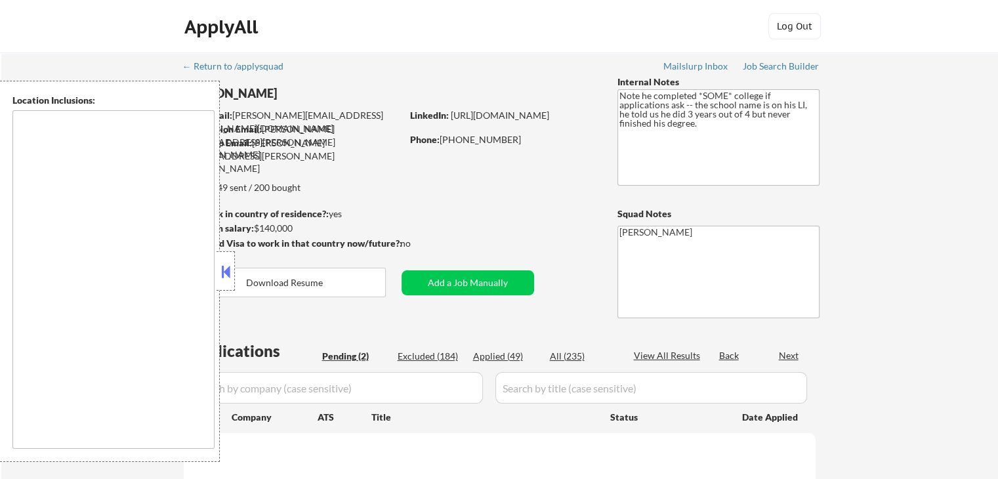
type textarea "remote"
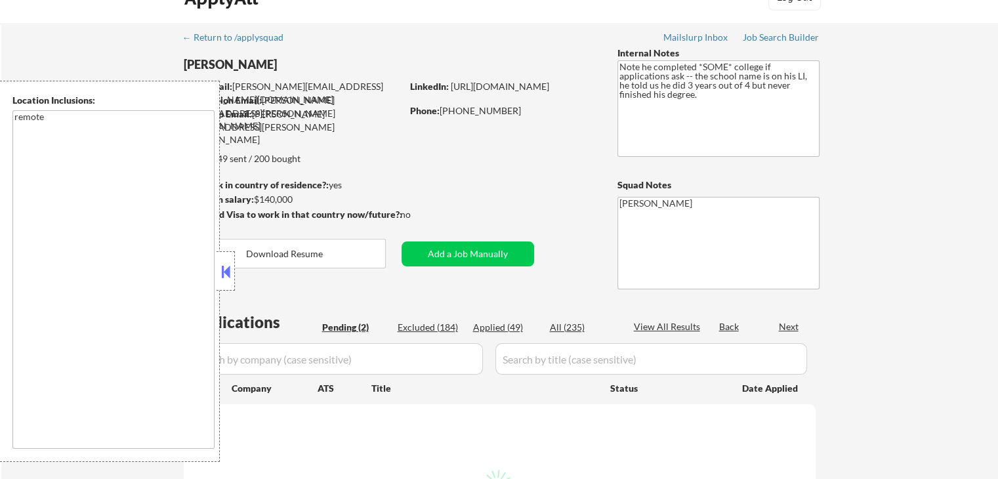
scroll to position [131, 0]
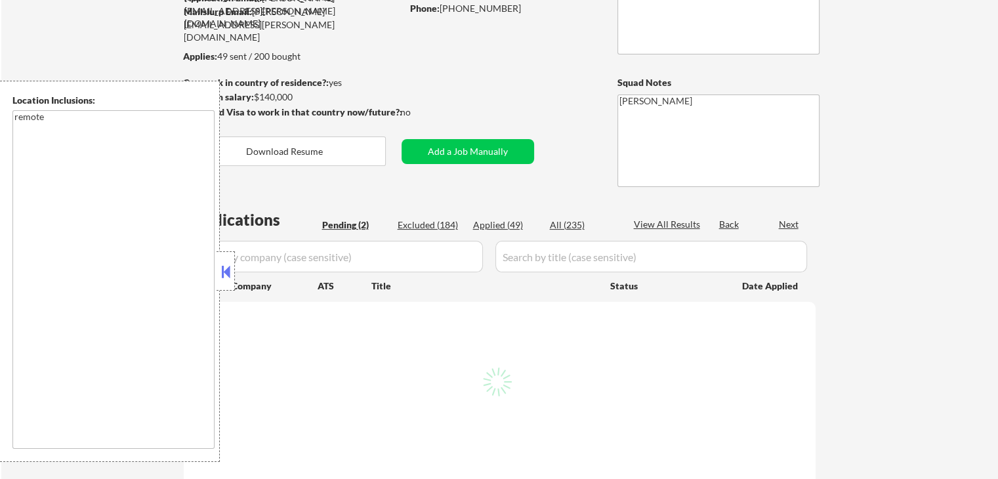
select select ""pending""
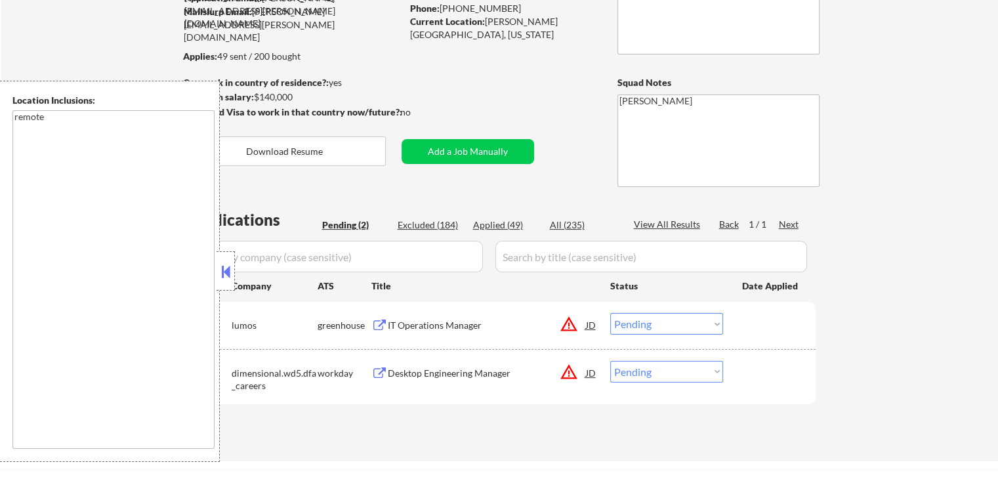
click at [228, 278] on button at bounding box center [225, 272] width 14 height 20
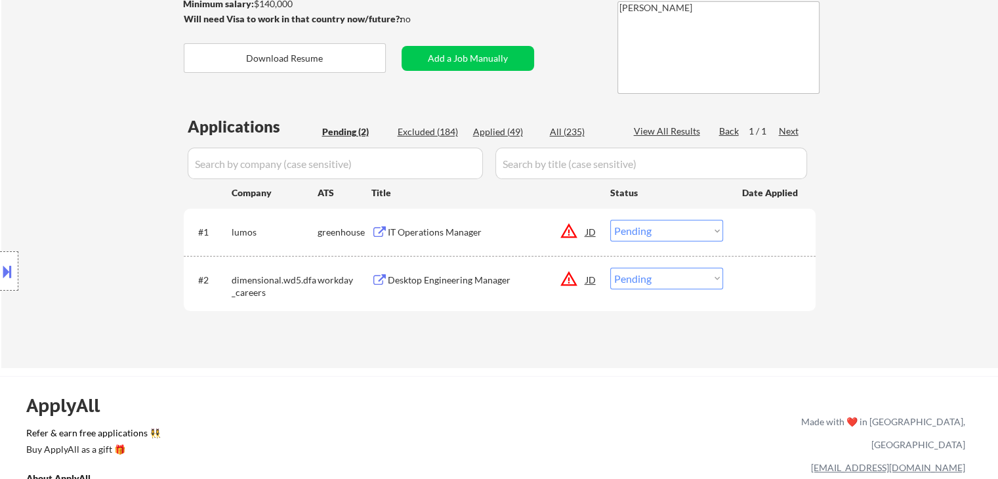
scroll to position [262, 0]
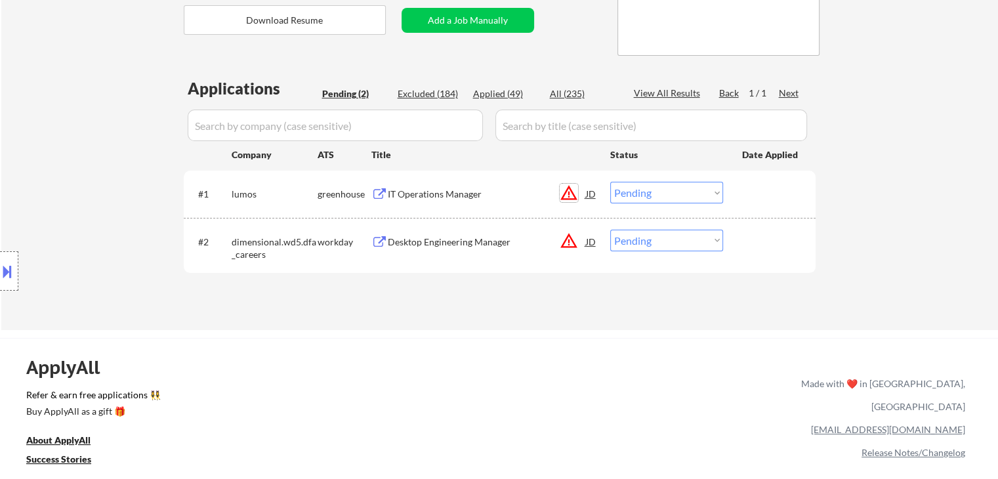
click at [563, 197] on button "warning_amber" at bounding box center [568, 193] width 18 height 18
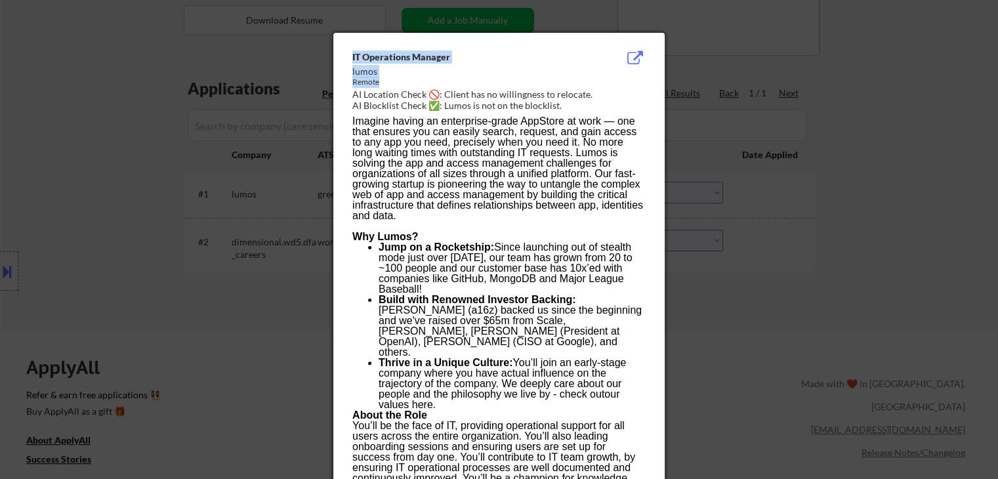
drag, startPoint x: 592, startPoint y: 87, endPoint x: 521, endPoint y: 85, distance: 70.9
click at [843, 139] on div at bounding box center [499, 239] width 998 height 479
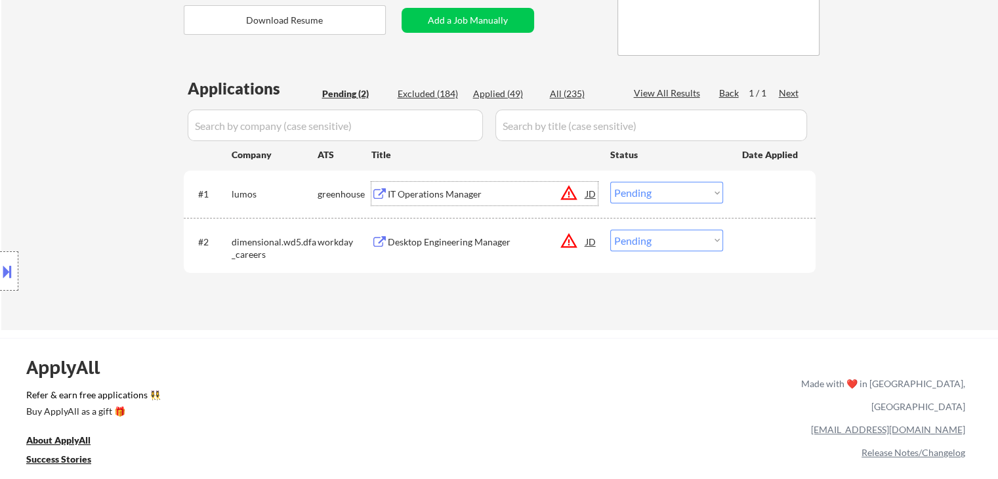
click at [407, 198] on div "IT Operations Manager" at bounding box center [487, 194] width 198 height 13
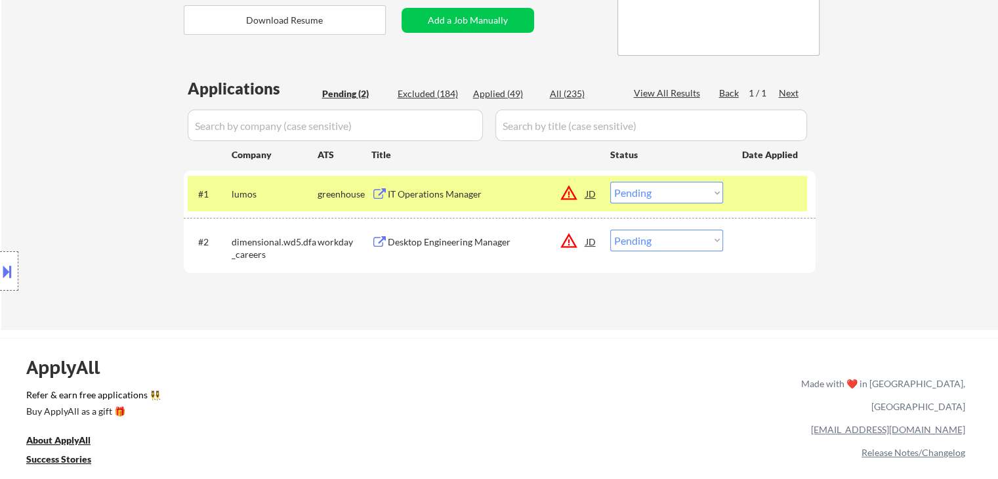
click at [427, 242] on div "Desktop Engineering Manager" at bounding box center [487, 241] width 198 height 13
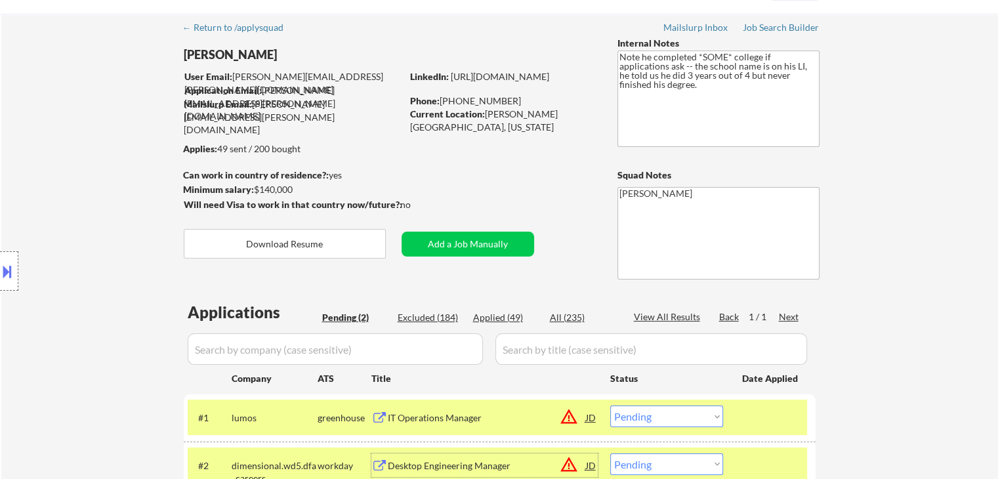
scroll to position [0, 0]
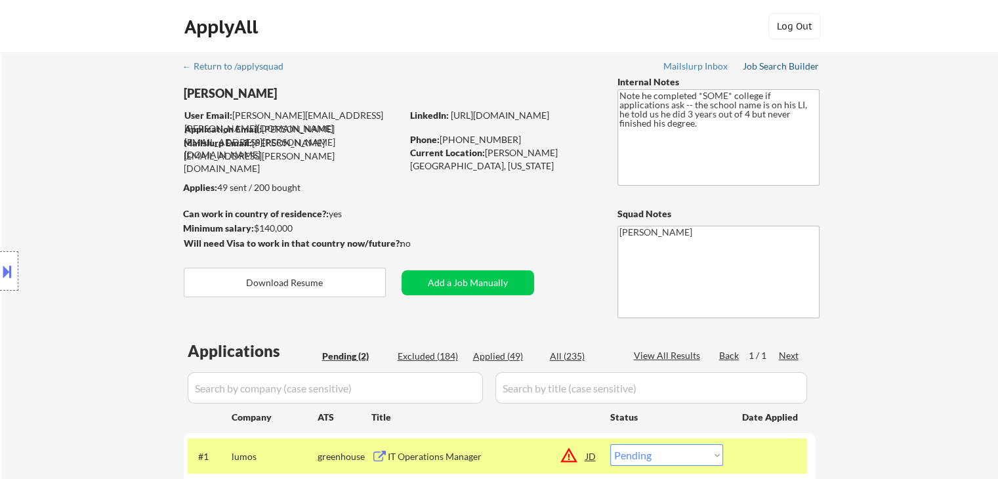
click at [775, 65] on div "Job Search Builder" at bounding box center [780, 66] width 77 height 9
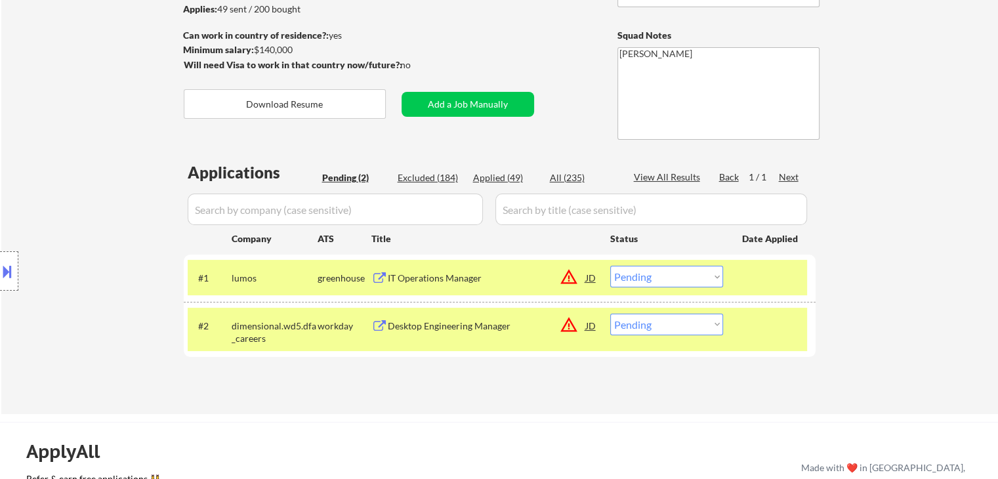
scroll to position [197, 0]
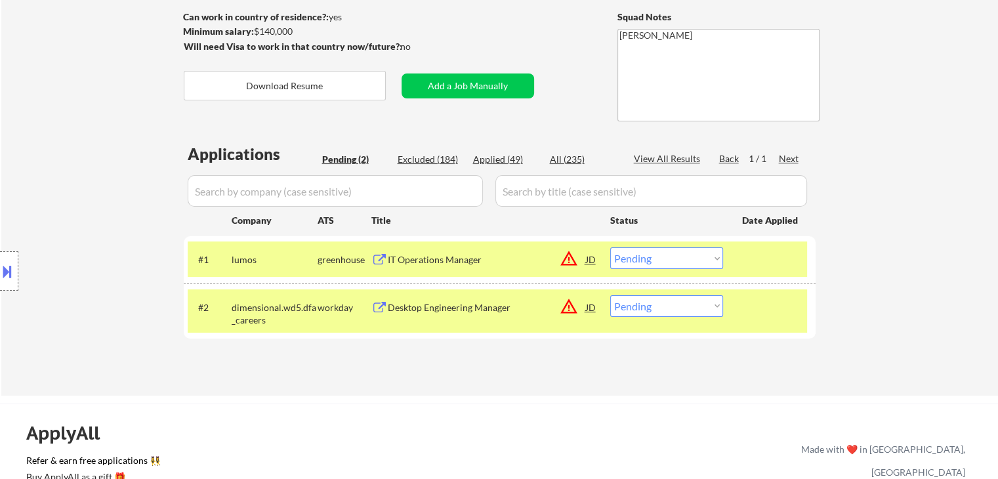
click at [693, 257] on select "Choose an option... Pending Applied Excluded (Questions) Excluded (Expired) Exc…" at bounding box center [666, 258] width 113 height 22
click at [550, 371] on div "← Return to /applysquad Mailslurp Inbox Job Search Builder Joshua Gourgues User…" at bounding box center [499, 120] width 655 height 529
click at [700, 305] on select "Choose an option... Pending Applied Excluded (Questions) Excluded (Expired) Exc…" at bounding box center [666, 306] width 113 height 22
select select ""excluded__location_""
click at [610, 295] on select "Choose an option... Pending Applied Excluded (Questions) Excluded (Expired) Exc…" at bounding box center [666, 306] width 113 height 22
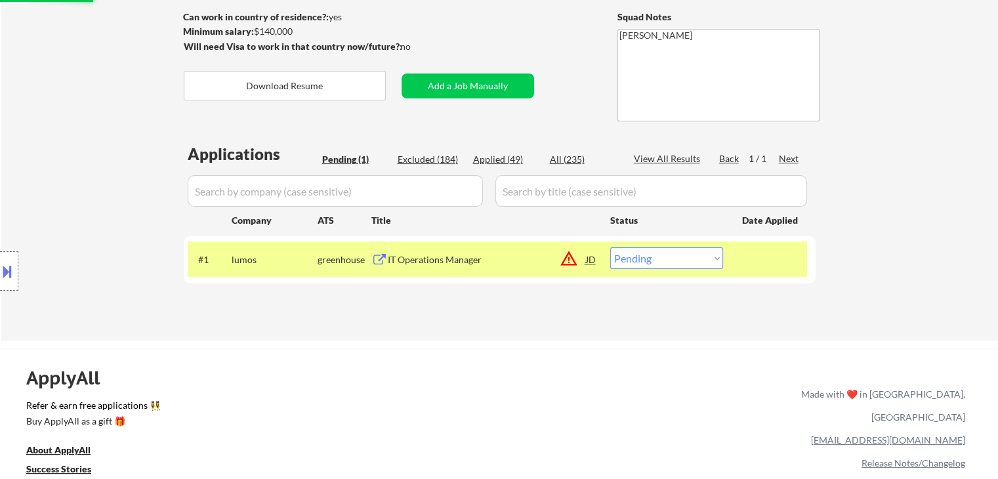
click at [637, 361] on div "ApplyAll Refer & earn free applications 👯‍♀️ Buy ApplyAll as a gift 🎁 About App…" at bounding box center [499, 461] width 998 height 208
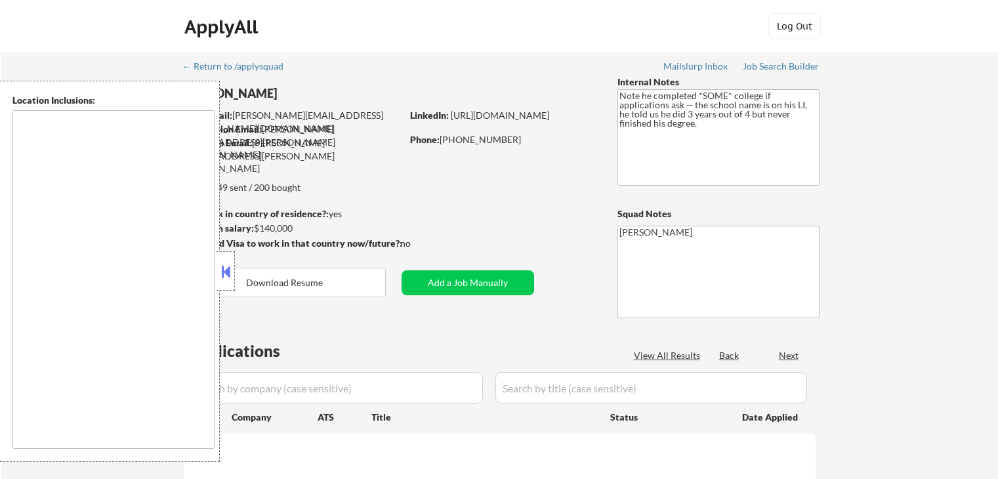
scroll to position [197, 0]
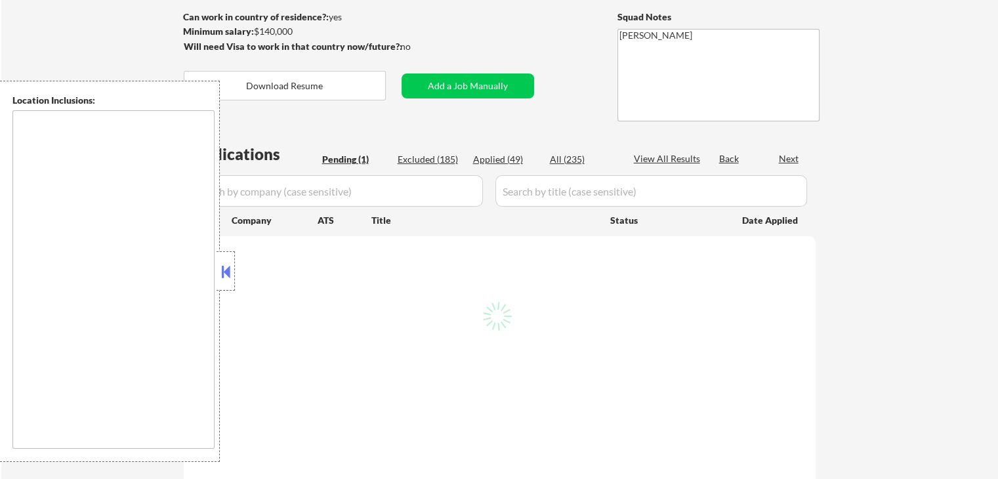
select select ""pending""
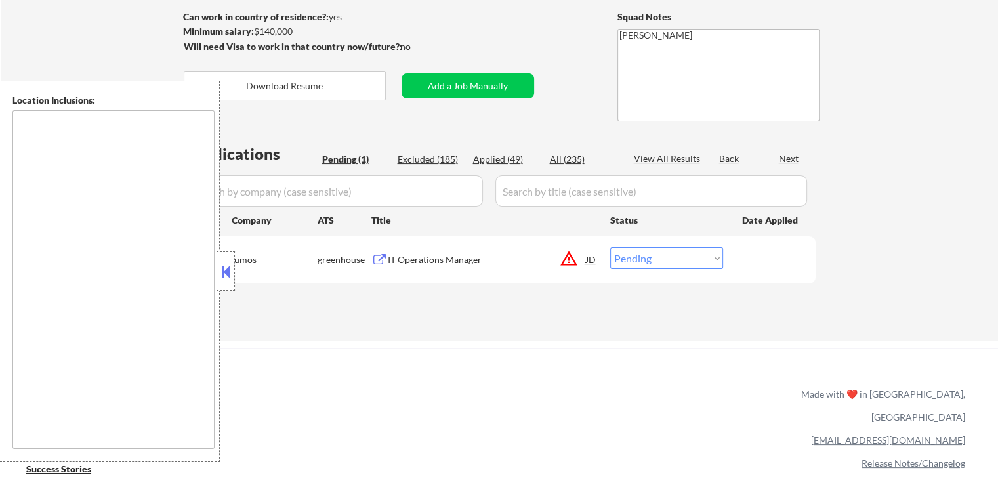
type textarea "remote"
click at [223, 277] on button at bounding box center [225, 272] width 14 height 20
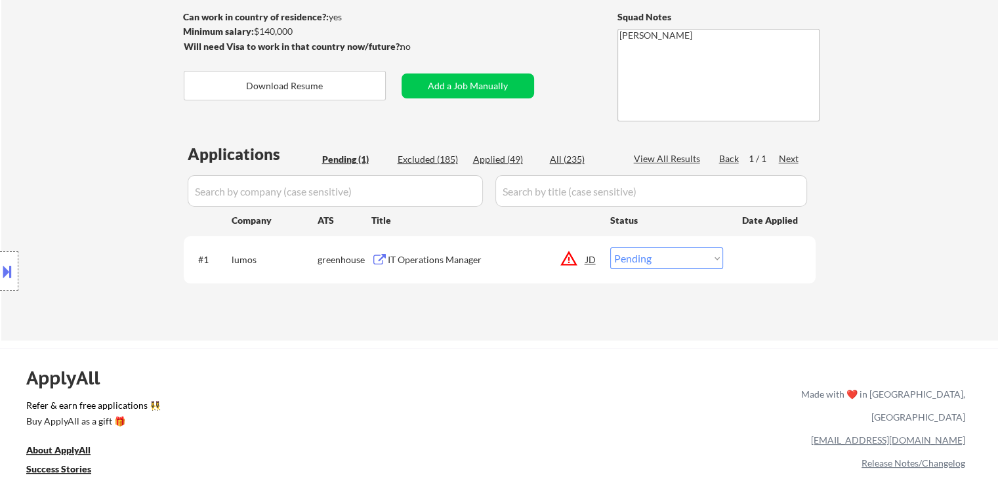
click at [123, 174] on div "Location Inclusions: remote" at bounding box center [117, 271] width 235 height 381
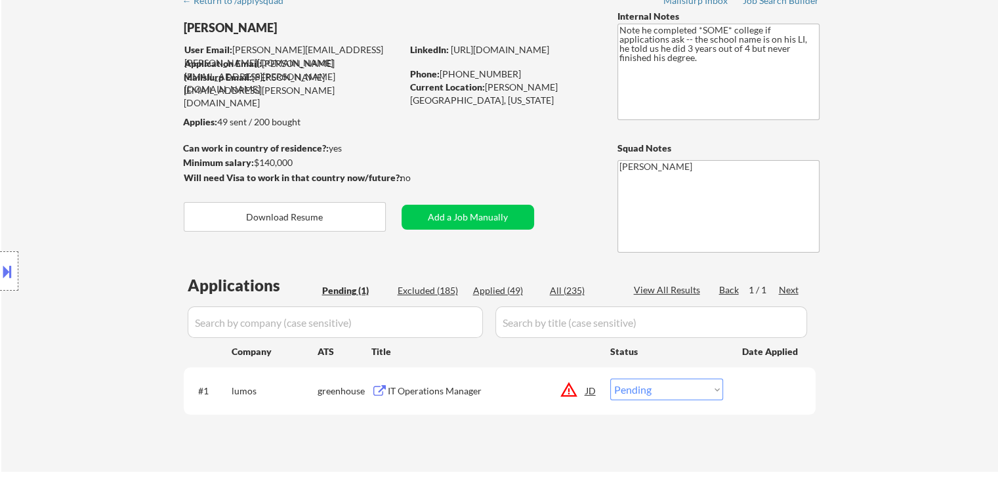
click at [552, 158] on div "← Return to /applysquad Mailslurp Inbox Job Search Builder [PERSON_NAME] User E…" at bounding box center [499, 224] width 655 height 474
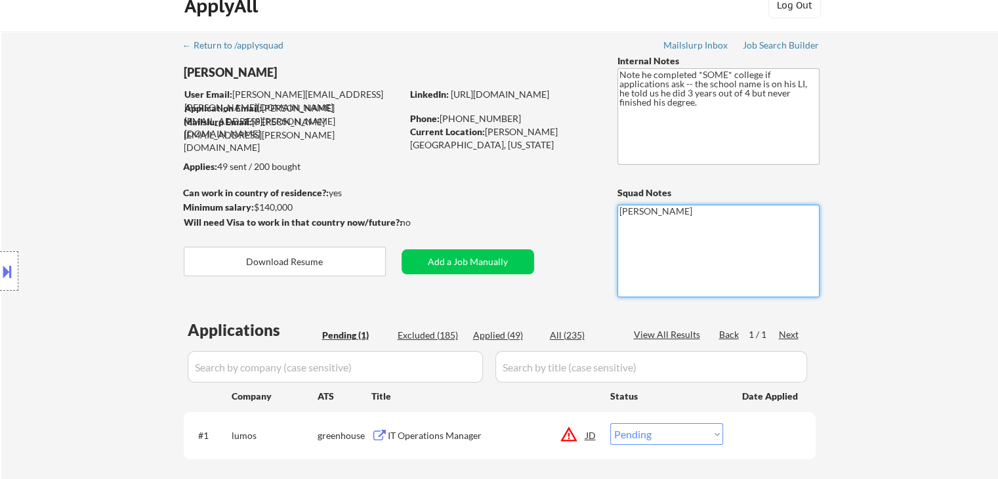
scroll to position [0, 0]
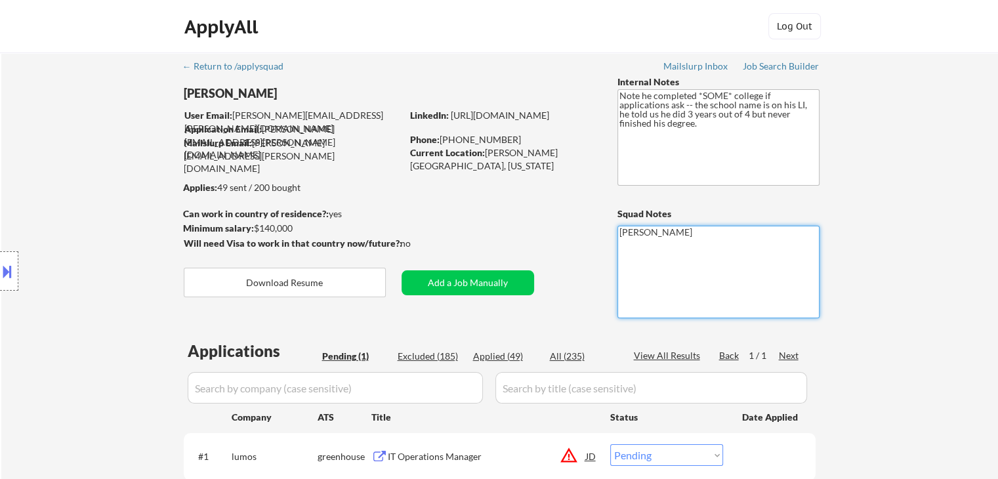
click at [543, 237] on div "← Return to /applysquad Mailslurp Inbox Job Search Builder [PERSON_NAME] User E…" at bounding box center [499, 289] width 655 height 474
